Goal: Task Accomplishment & Management: Complete application form

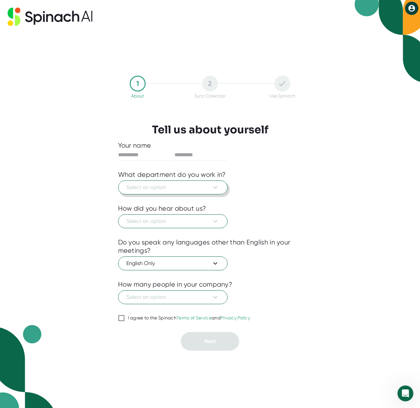
click at [188, 187] on span "Select an option" at bounding box center [172, 187] width 93 height 8
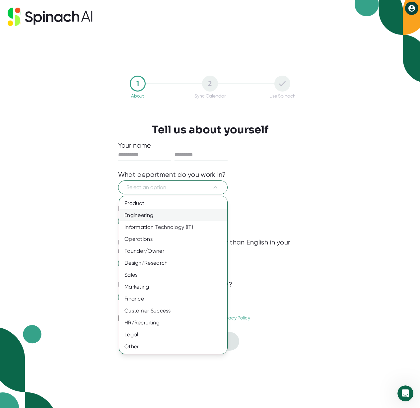
click at [155, 215] on div "Engineering" at bounding box center [173, 215] width 108 height 12
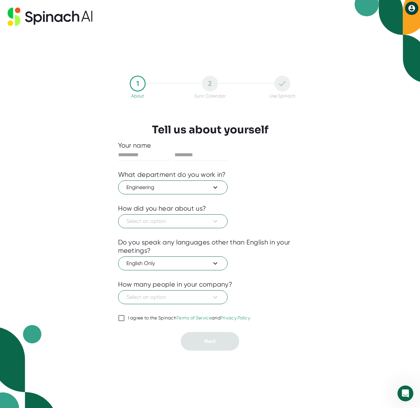
click at [155, 213] on div "Select an option" at bounding box center [210, 221] width 184 height 16
click at [153, 217] on span "Select an option" at bounding box center [172, 221] width 93 height 8
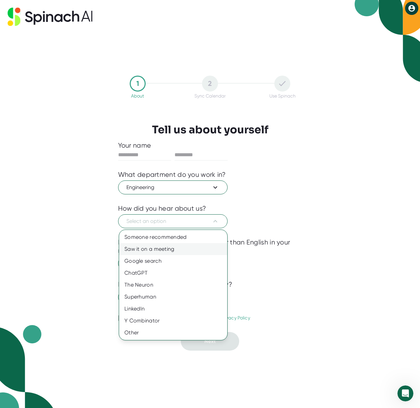
click at [141, 246] on div "Saw it on a meeting" at bounding box center [173, 249] width 108 height 12
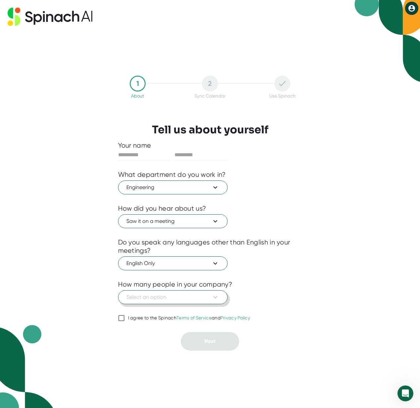
click at [148, 299] on span "Select an option" at bounding box center [172, 297] width 93 height 8
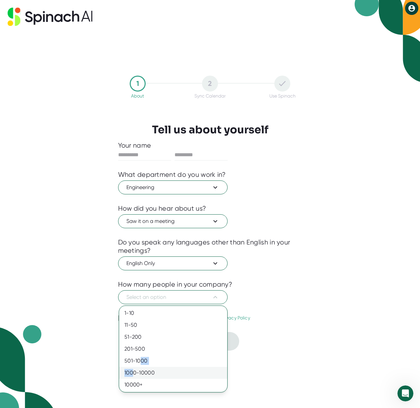
drag, startPoint x: 140, startPoint y: 358, endPoint x: 134, endPoint y: 373, distance: 16.3
click at [134, 373] on div "1-10 11-50 [PHONE_NUMBER] [PHONE_NUMBER] 10000+" at bounding box center [173, 349] width 108 height 84
click at [134, 373] on div "1000-10000" at bounding box center [173, 373] width 108 height 12
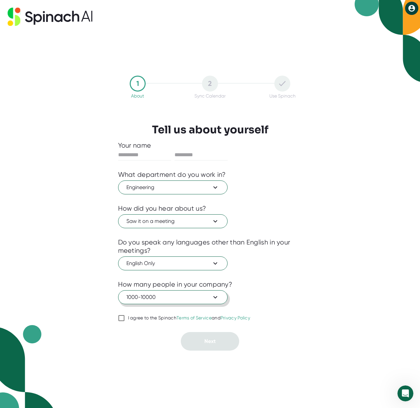
click at [142, 295] on span "1000-10000" at bounding box center [172, 297] width 93 height 8
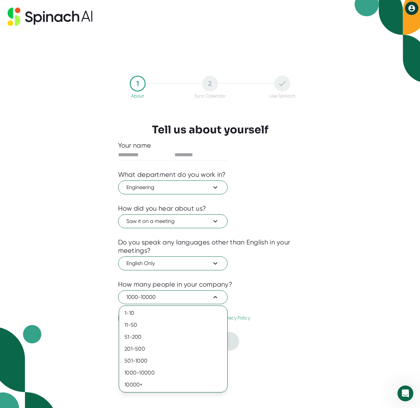
click at [263, 272] on div at bounding box center [210, 204] width 420 height 408
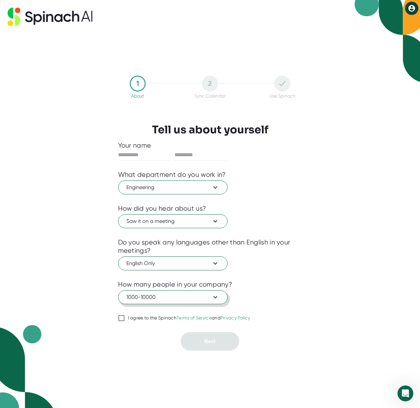
click at [197, 292] on button "1000-10000" at bounding box center [172, 297] width 109 height 14
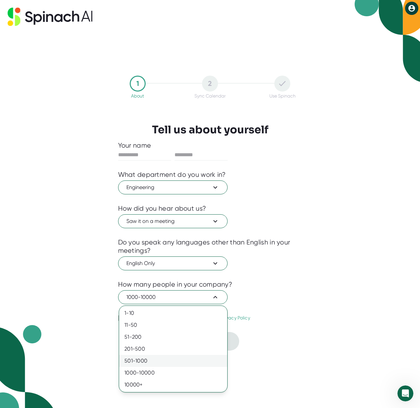
click at [132, 359] on div "501-1000" at bounding box center [173, 361] width 108 height 12
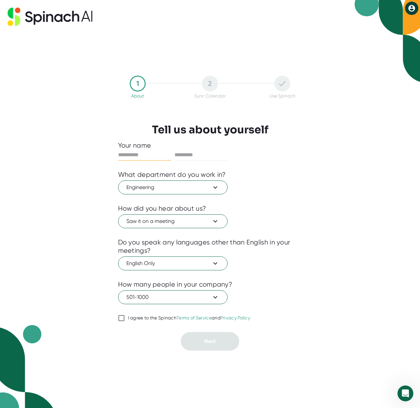
click at [147, 158] on input "text" at bounding box center [144, 155] width 53 height 11
click at [198, 155] on input "text" at bounding box center [200, 155] width 53 height 11
type input "*"
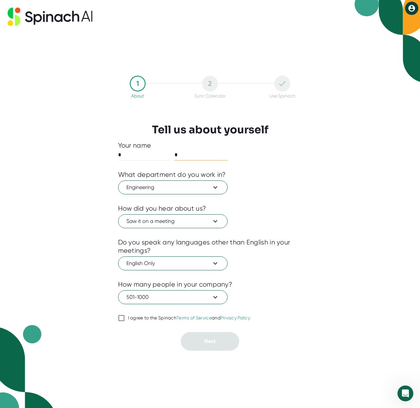
click at [414, 9] on icon at bounding box center [411, 8] width 7 height 7
click at [121, 37] on div at bounding box center [210, 204] width 420 height 408
click at [52, 22] on icon at bounding box center [50, 17] width 85 height 18
click at [120, 317] on input "I agree to the Spinach Terms of Service and Privacy Policy" at bounding box center [121, 318] width 7 height 8
checkbox input "true"
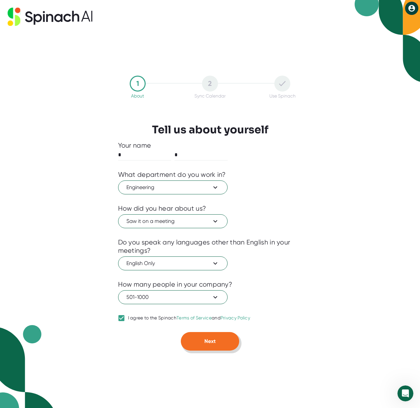
click at [206, 346] on button "Next" at bounding box center [210, 341] width 58 height 19
